Goal: Complete application form

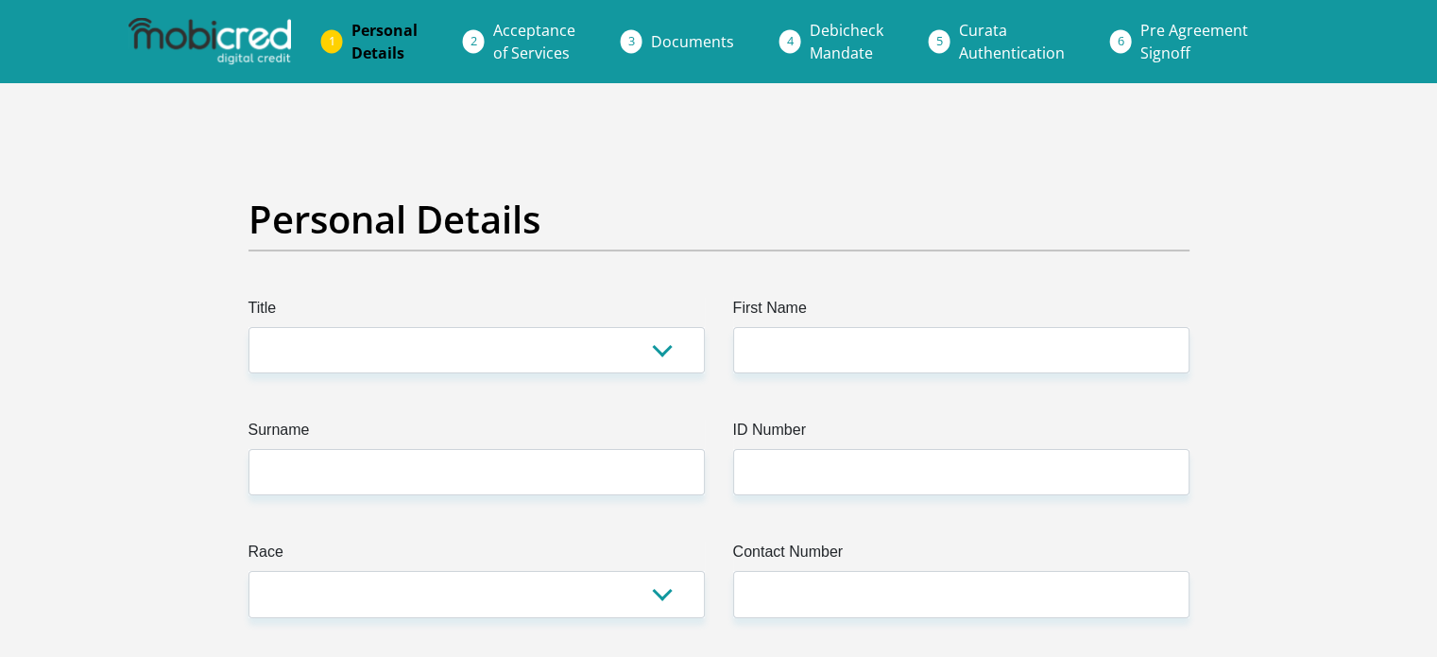
click at [230, 32] on img at bounding box center [209, 41] width 162 height 47
click at [247, 53] on img at bounding box center [209, 41] width 162 height 47
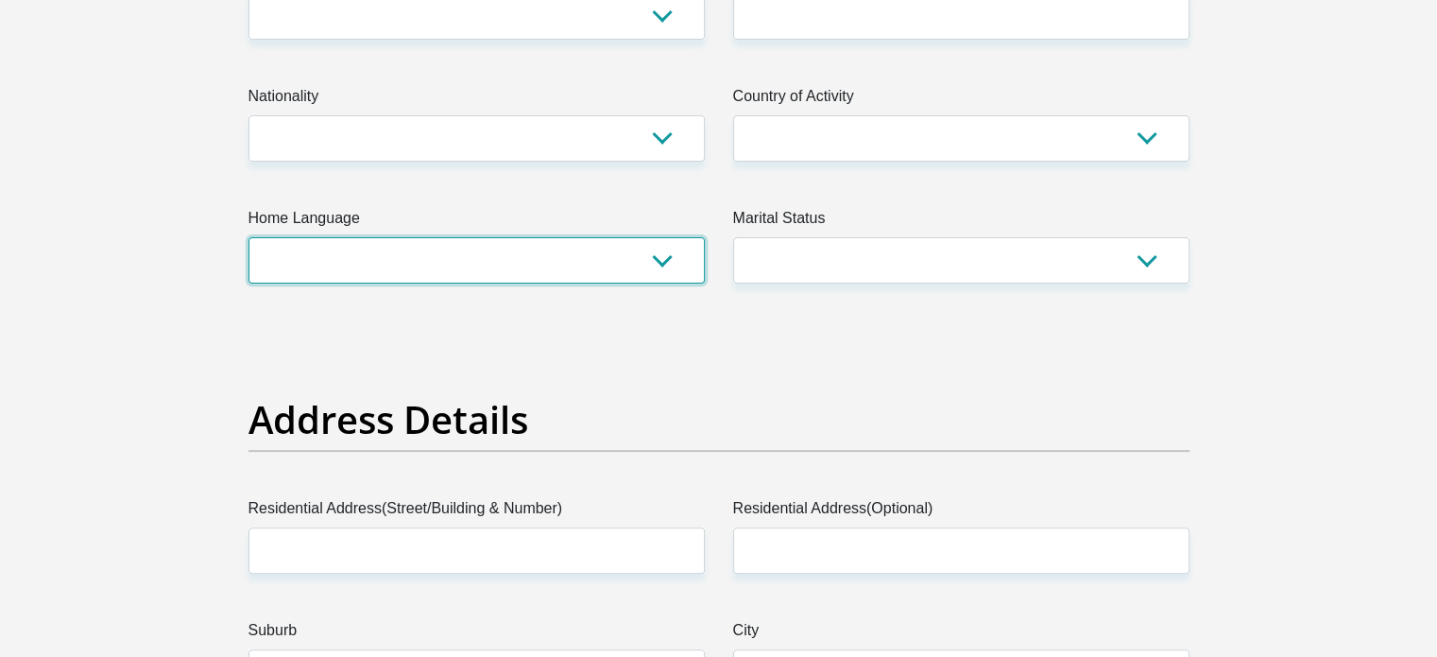
scroll to position [578, 0]
